Goal: Navigation & Orientation: Find specific page/section

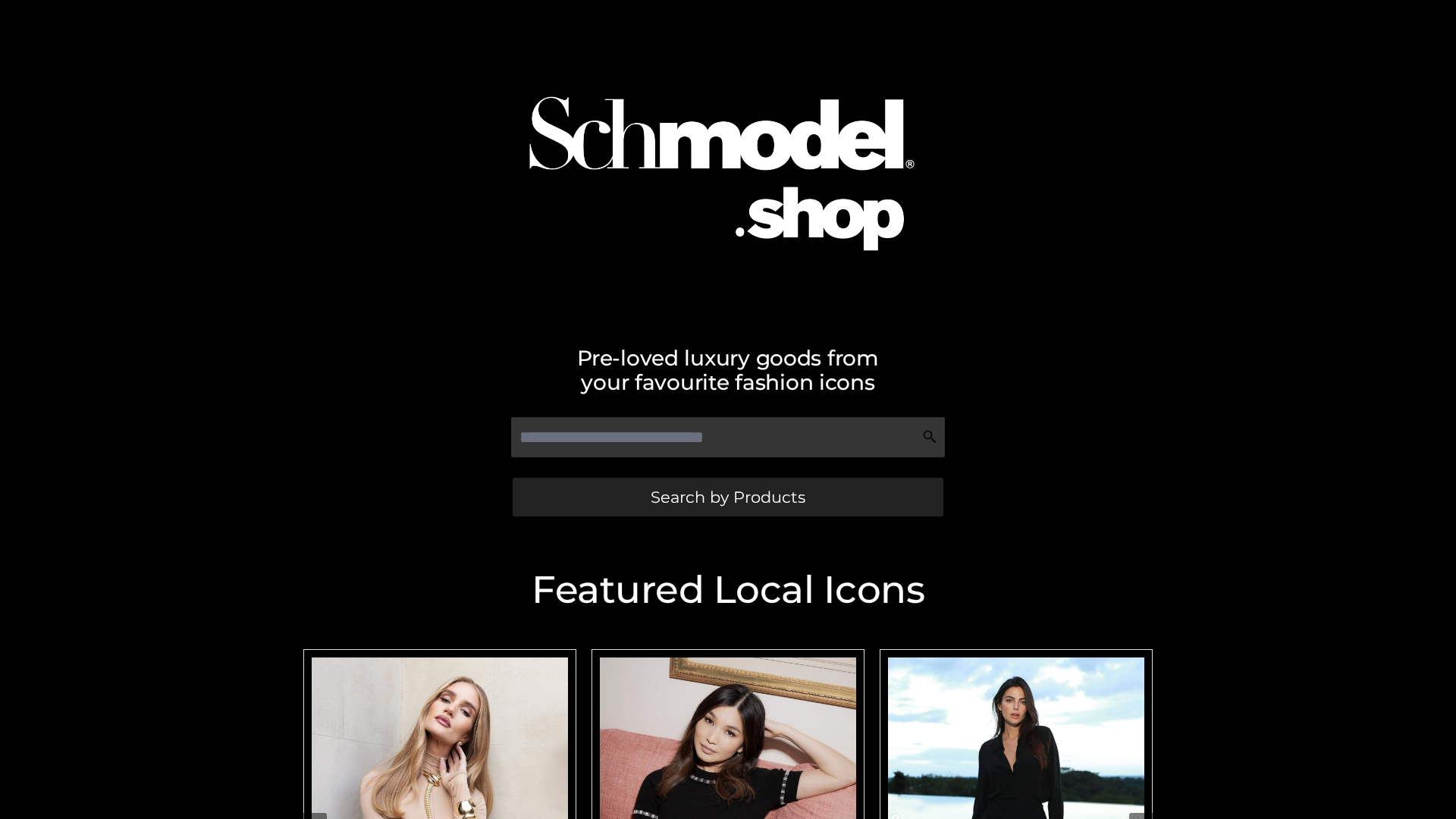
click at [727, 497] on span "Search by Products" at bounding box center [727, 497] width 155 height 16
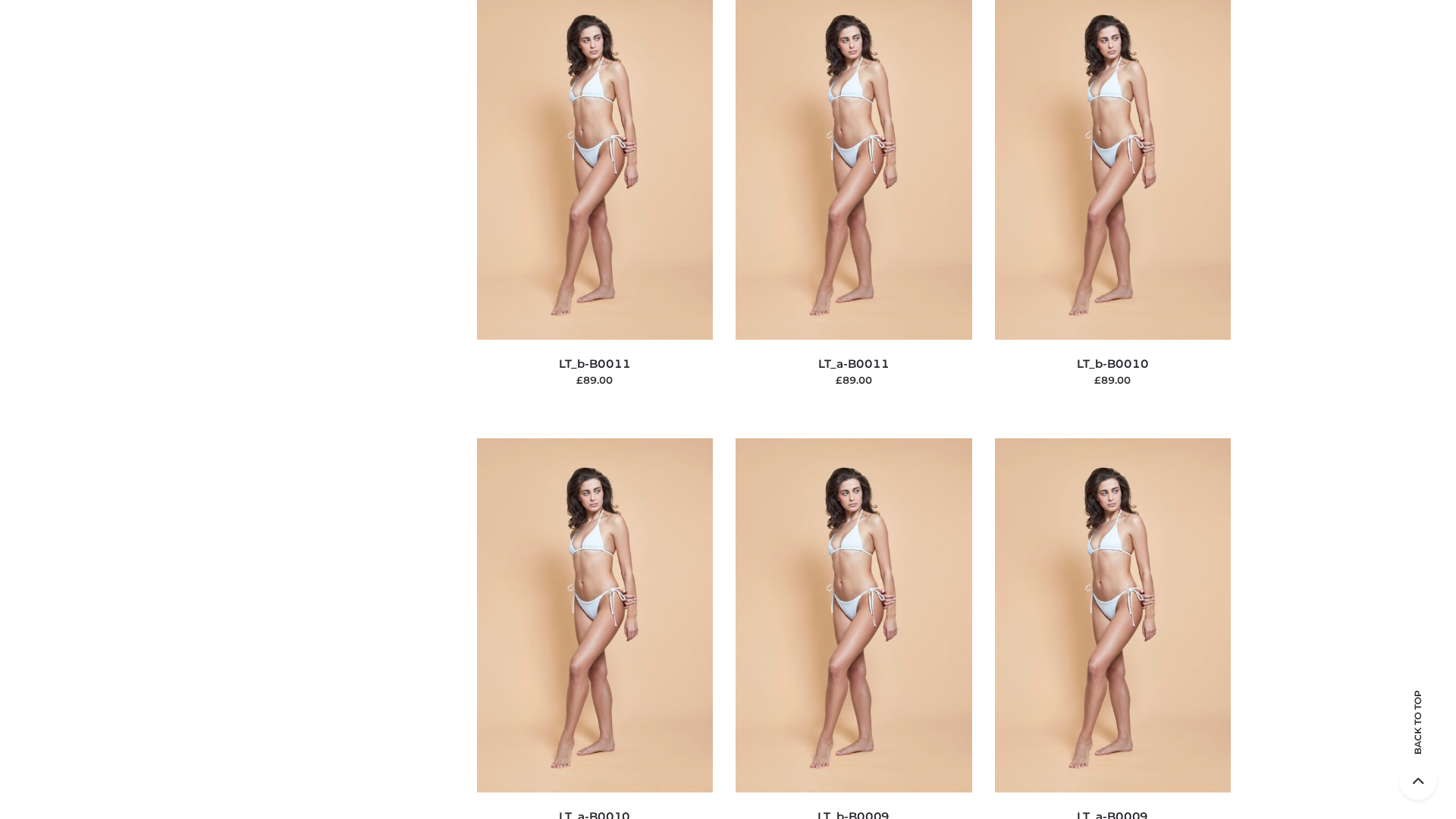
scroll to position [6811, 0]
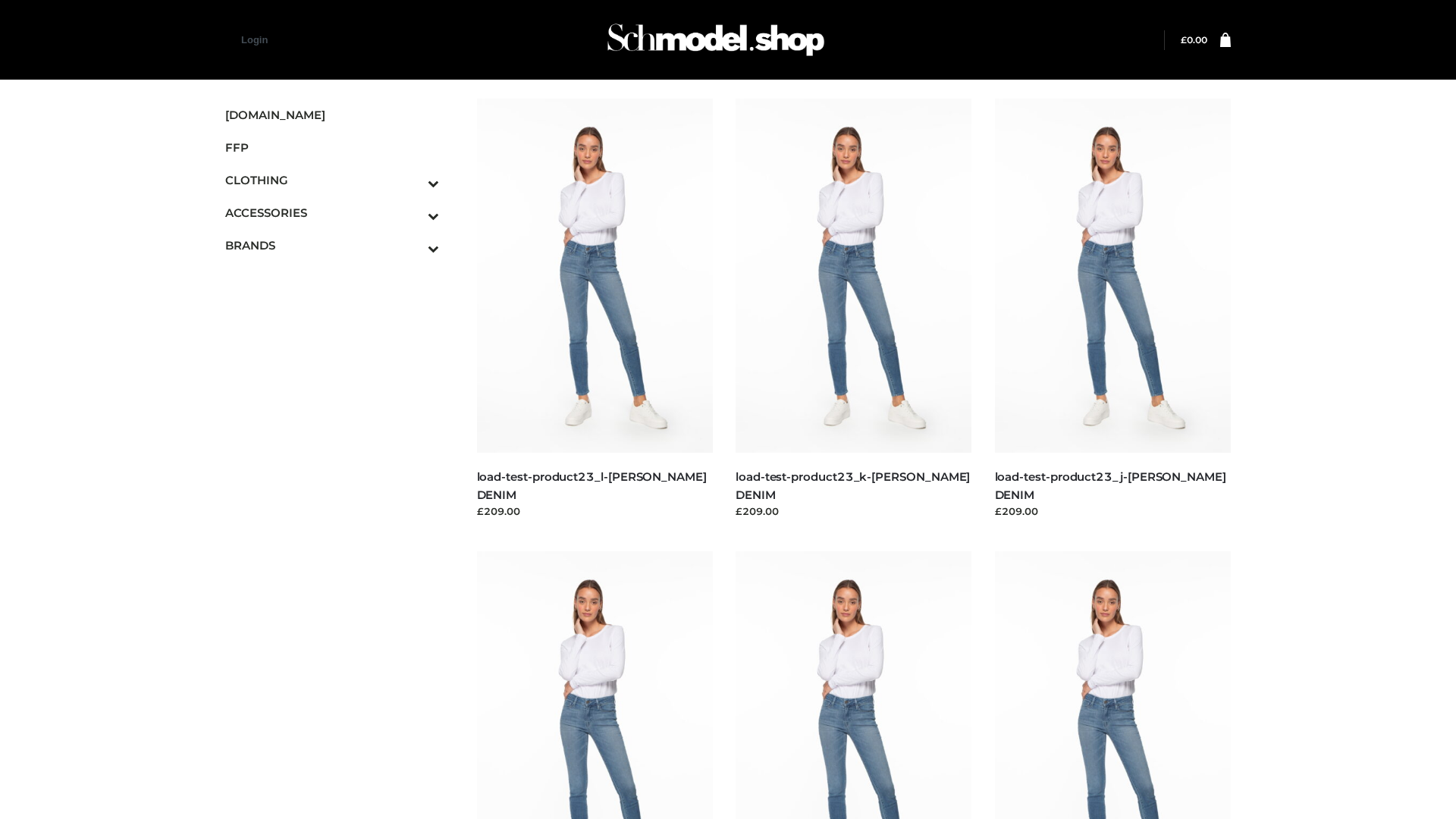
scroll to position [1331, 0]
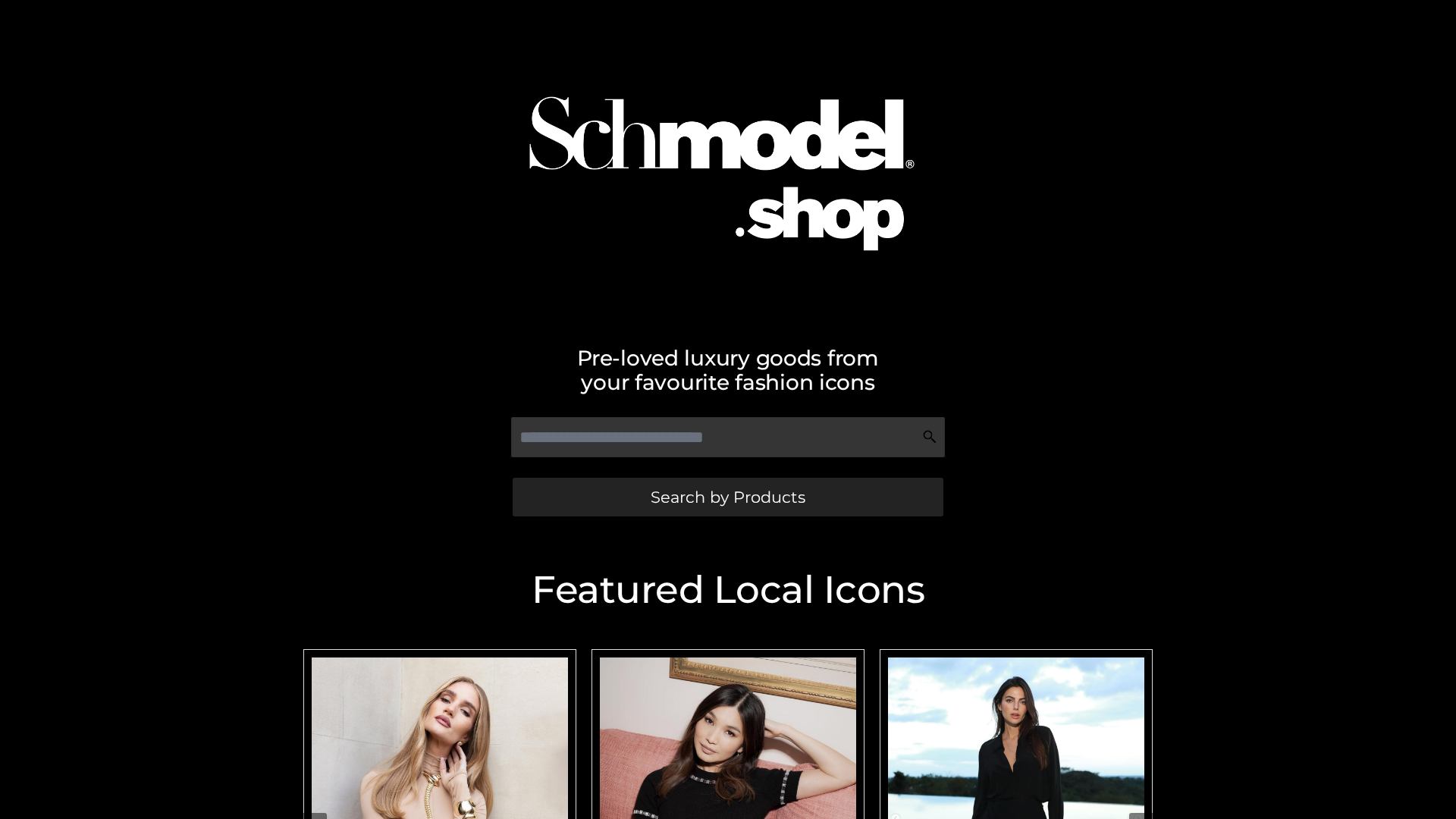
click at [727, 497] on span "Search by Products" at bounding box center [727, 497] width 155 height 16
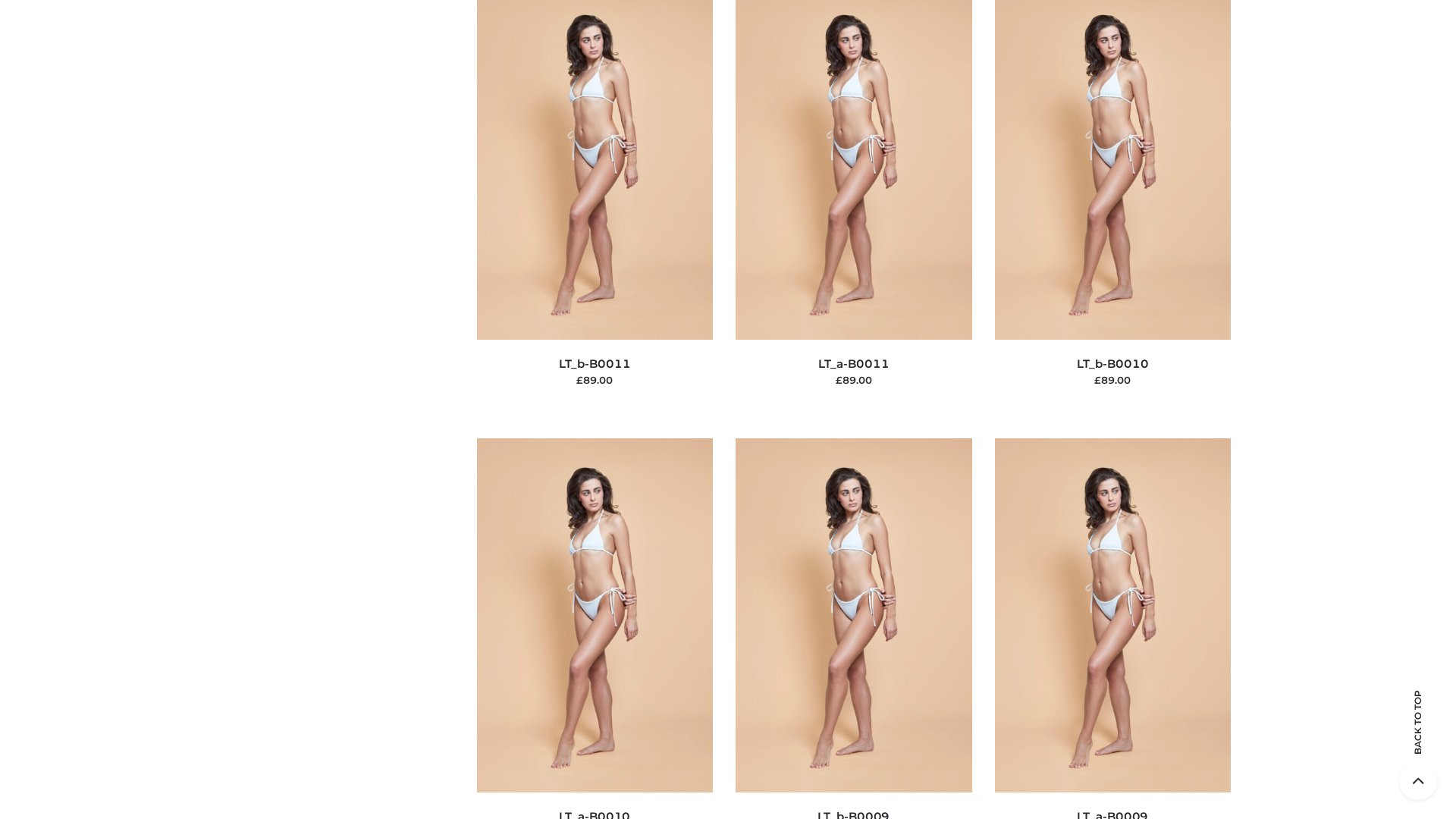
scroll to position [6811, 0]
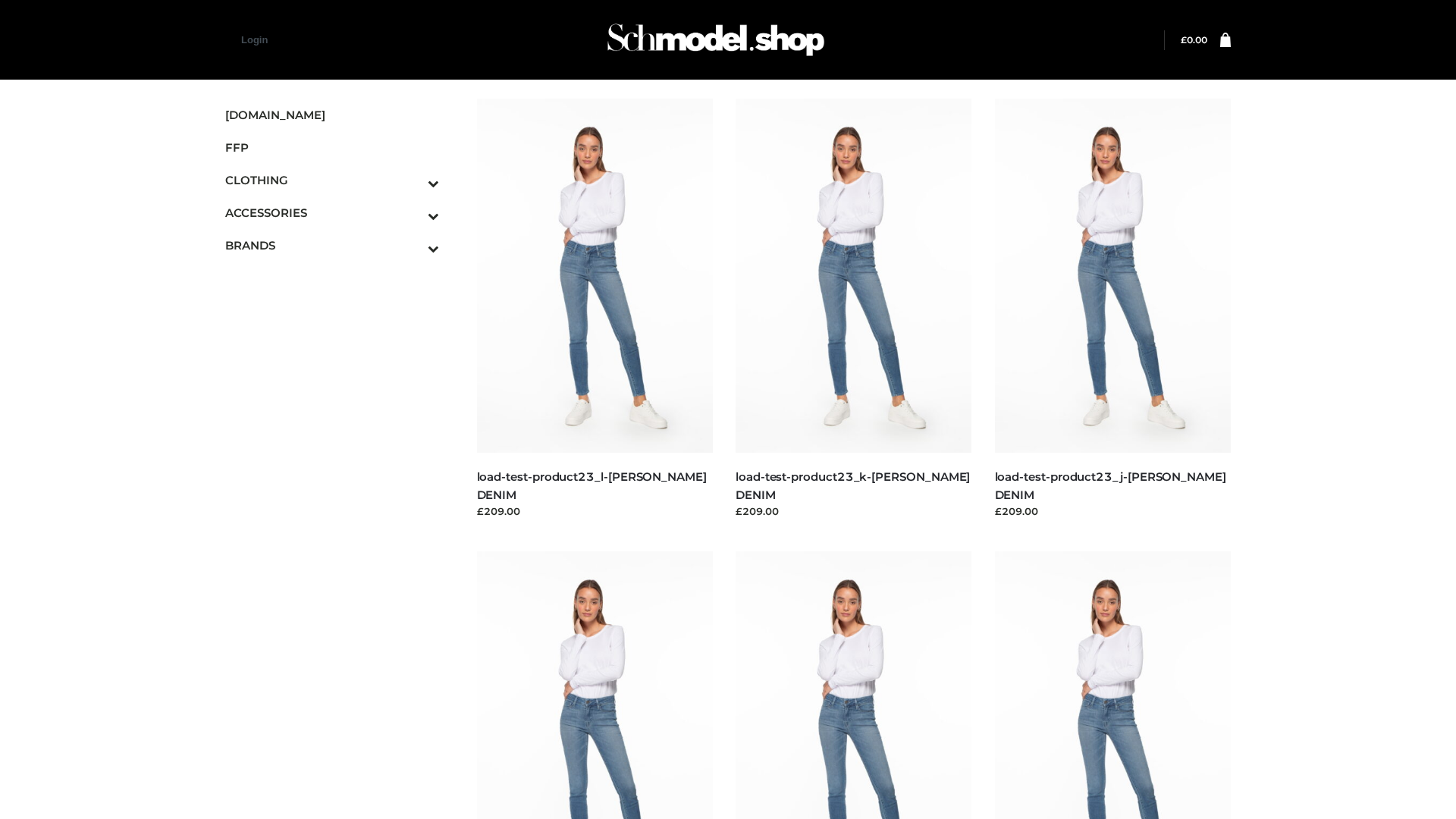
scroll to position [1331, 0]
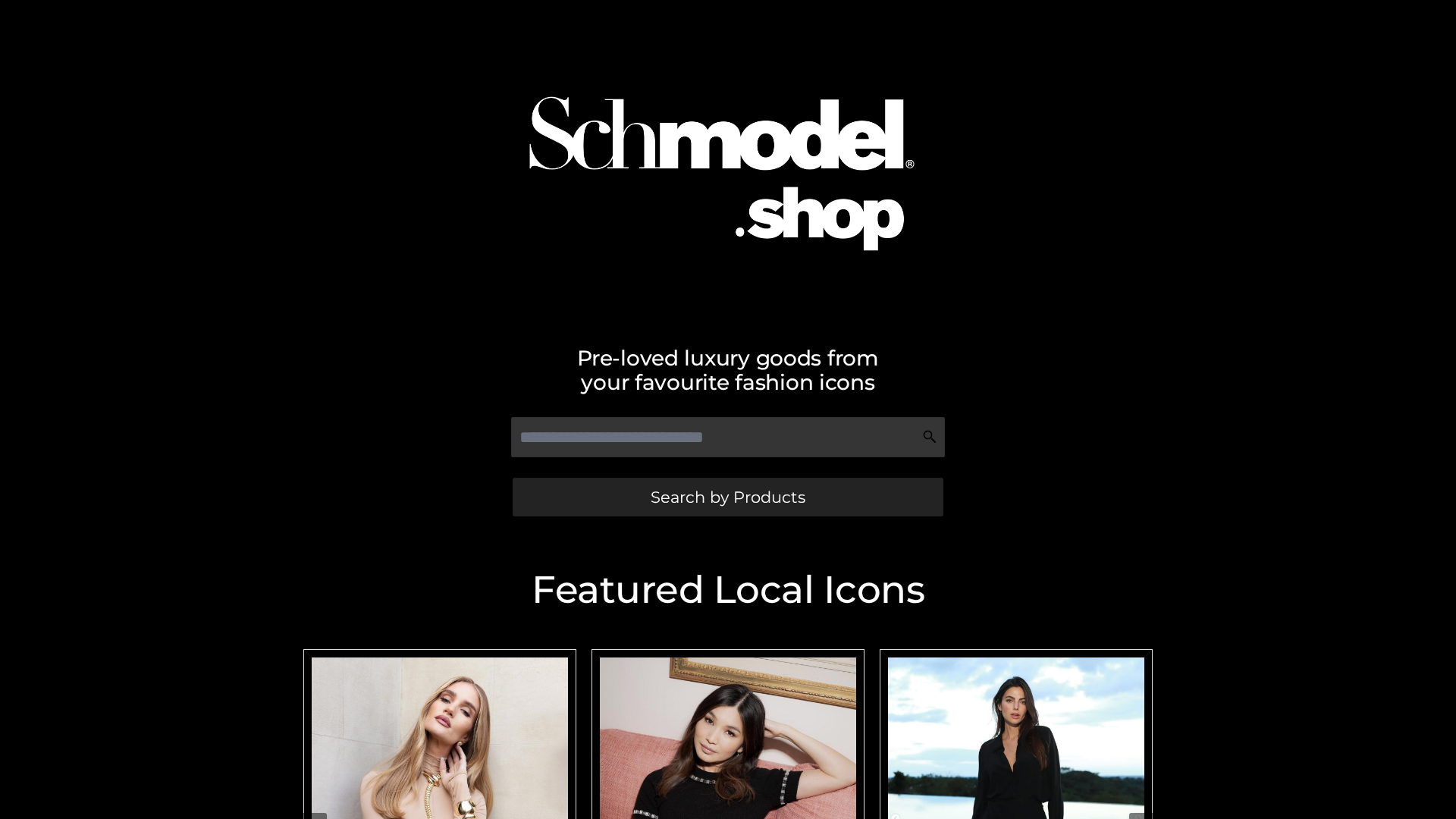
click at [727, 497] on span "Search by Products" at bounding box center [727, 497] width 155 height 16
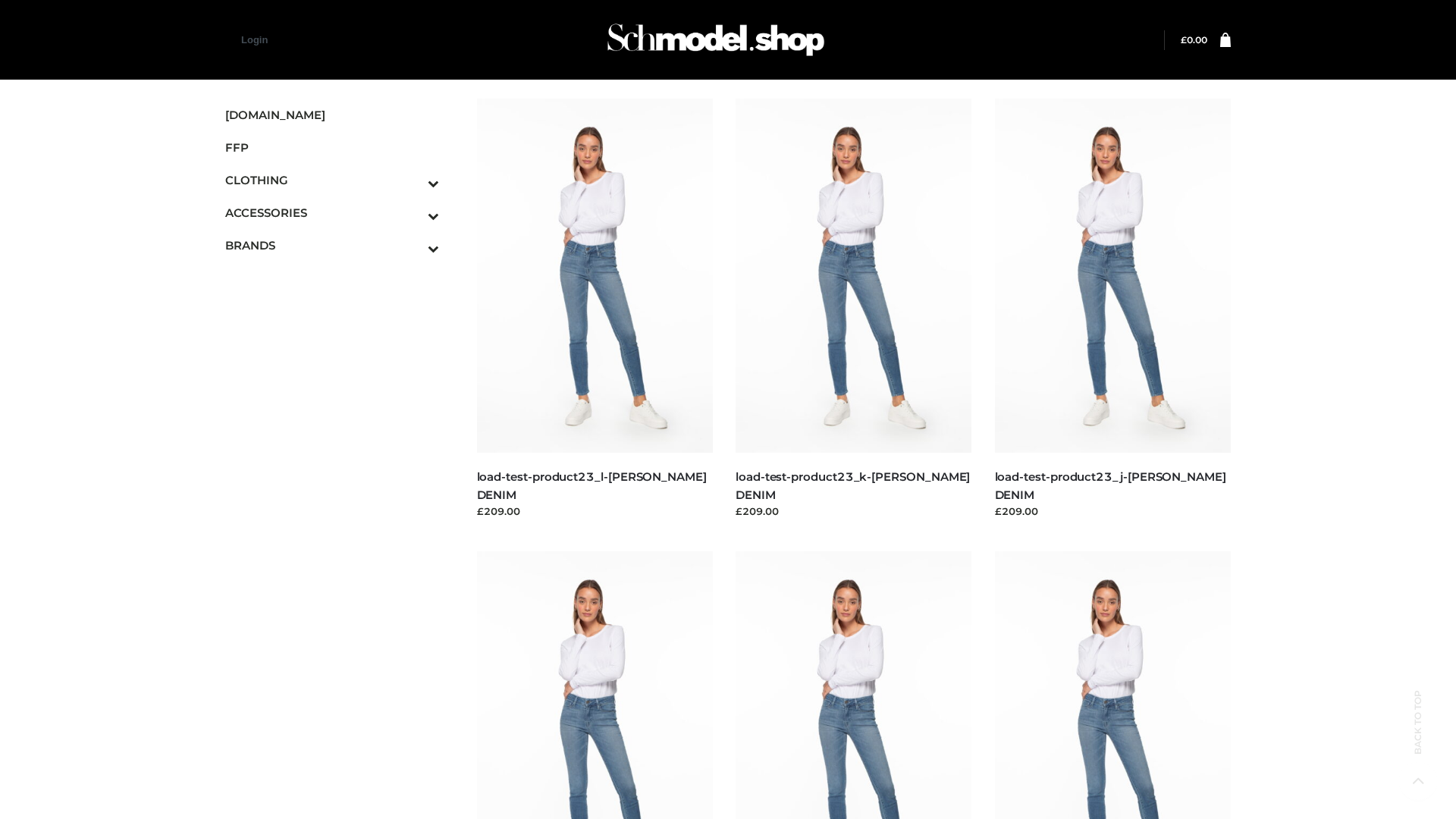
scroll to position [1331, 0]
